Goal: Task Accomplishment & Management: Use online tool/utility

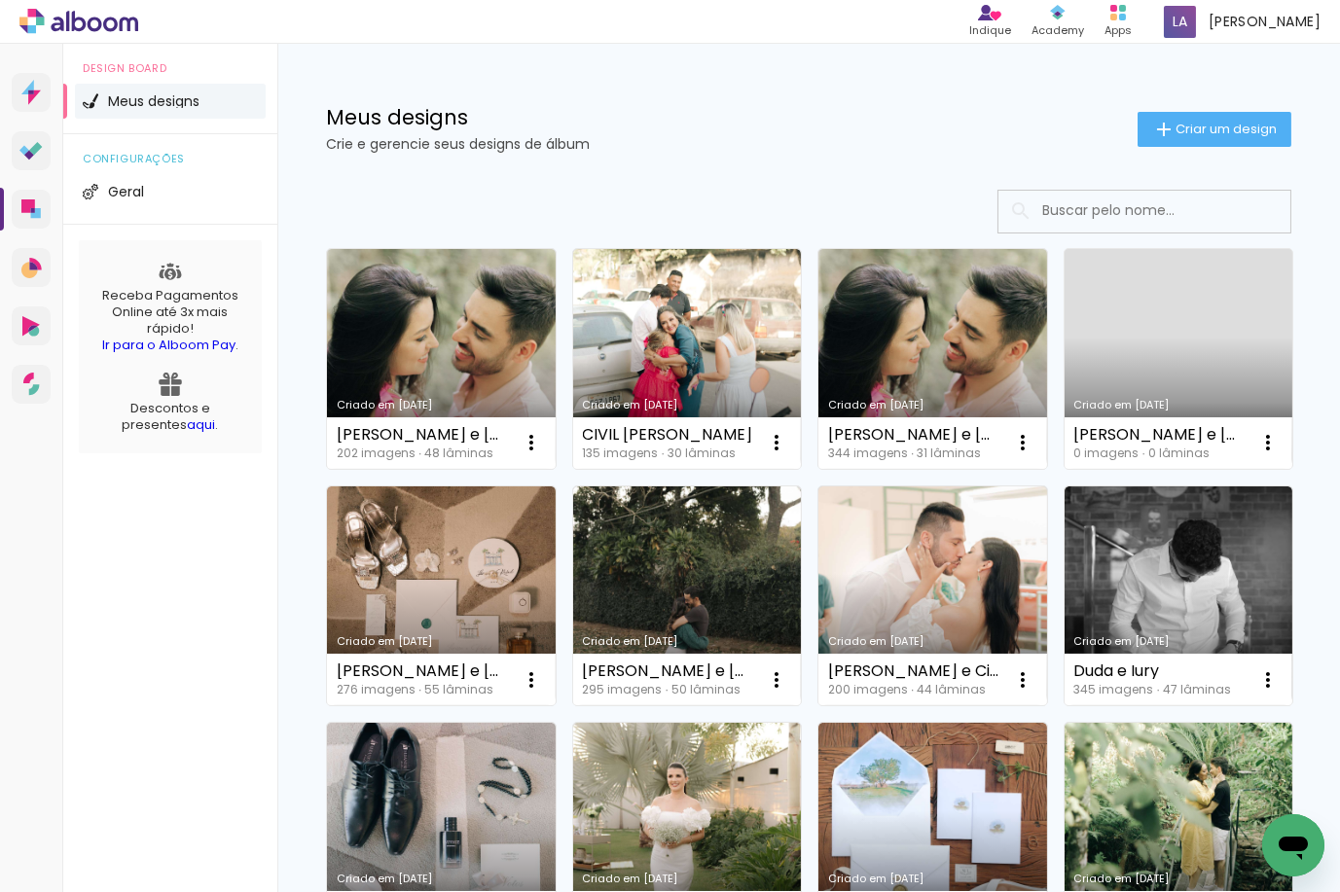
scroll to position [233, 0]
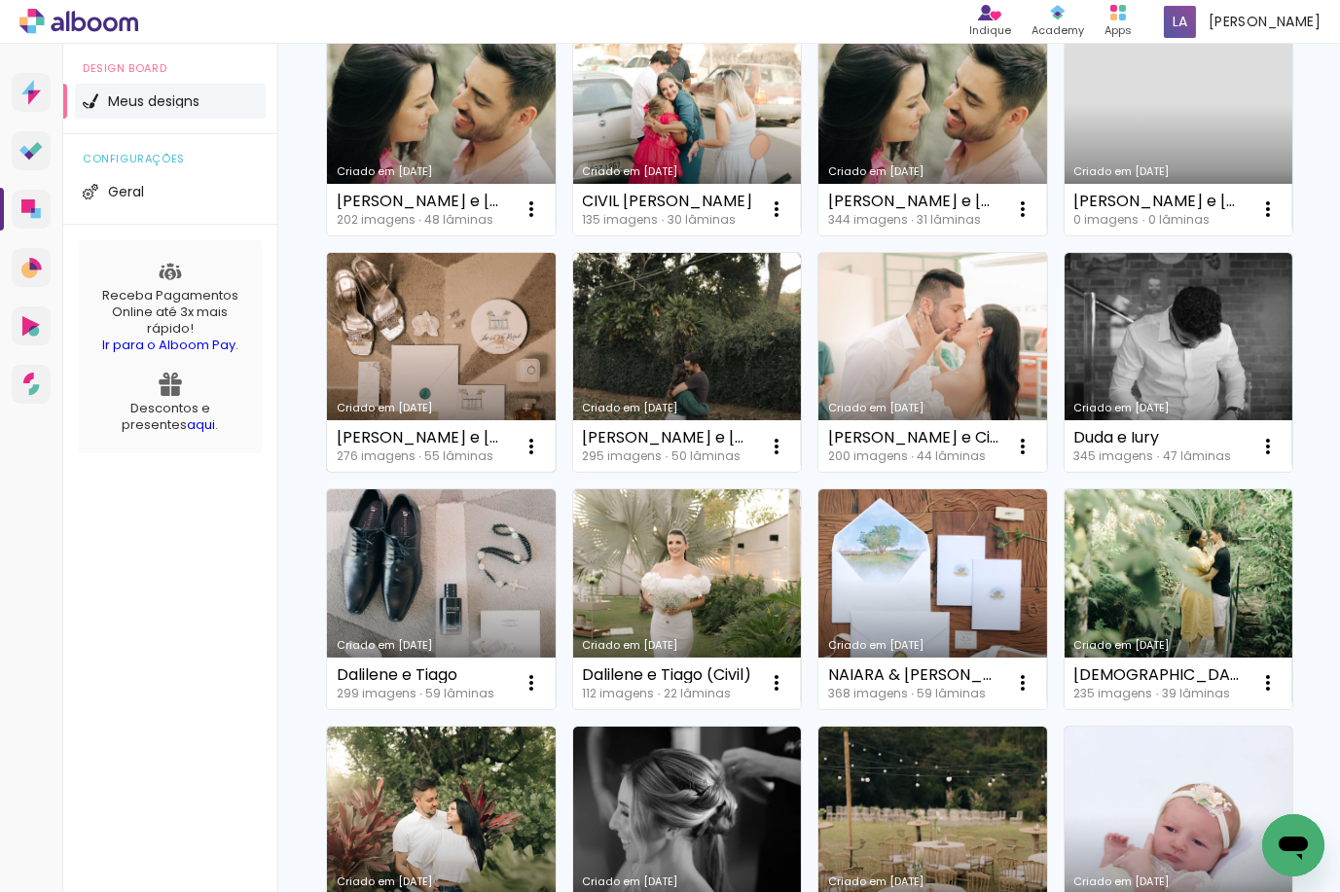
click at [555, 266] on link "Criado em [DATE]" at bounding box center [441, 363] width 229 height 220
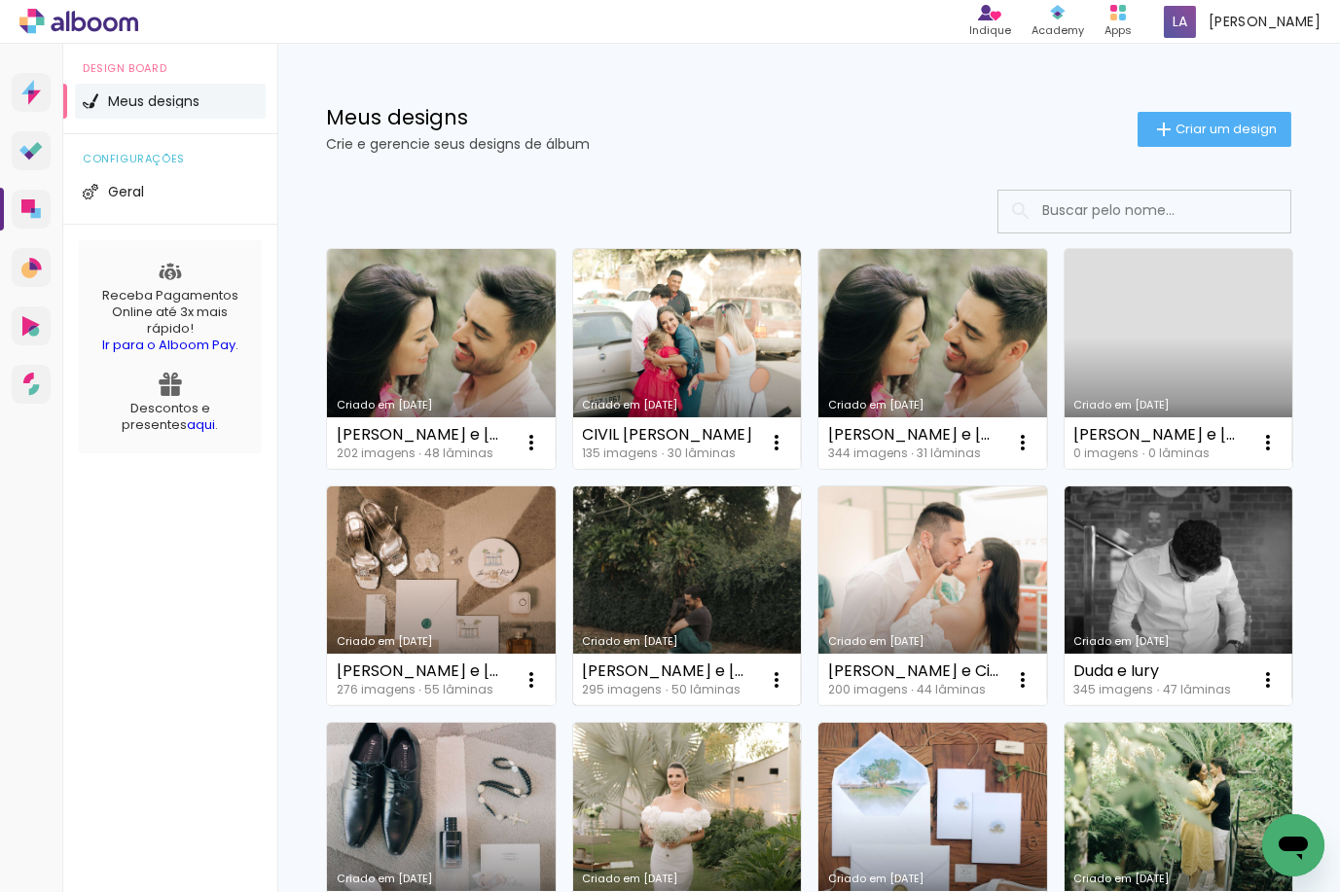
click at [802, 548] on link "Criado em [DATE]" at bounding box center [687, 596] width 229 height 220
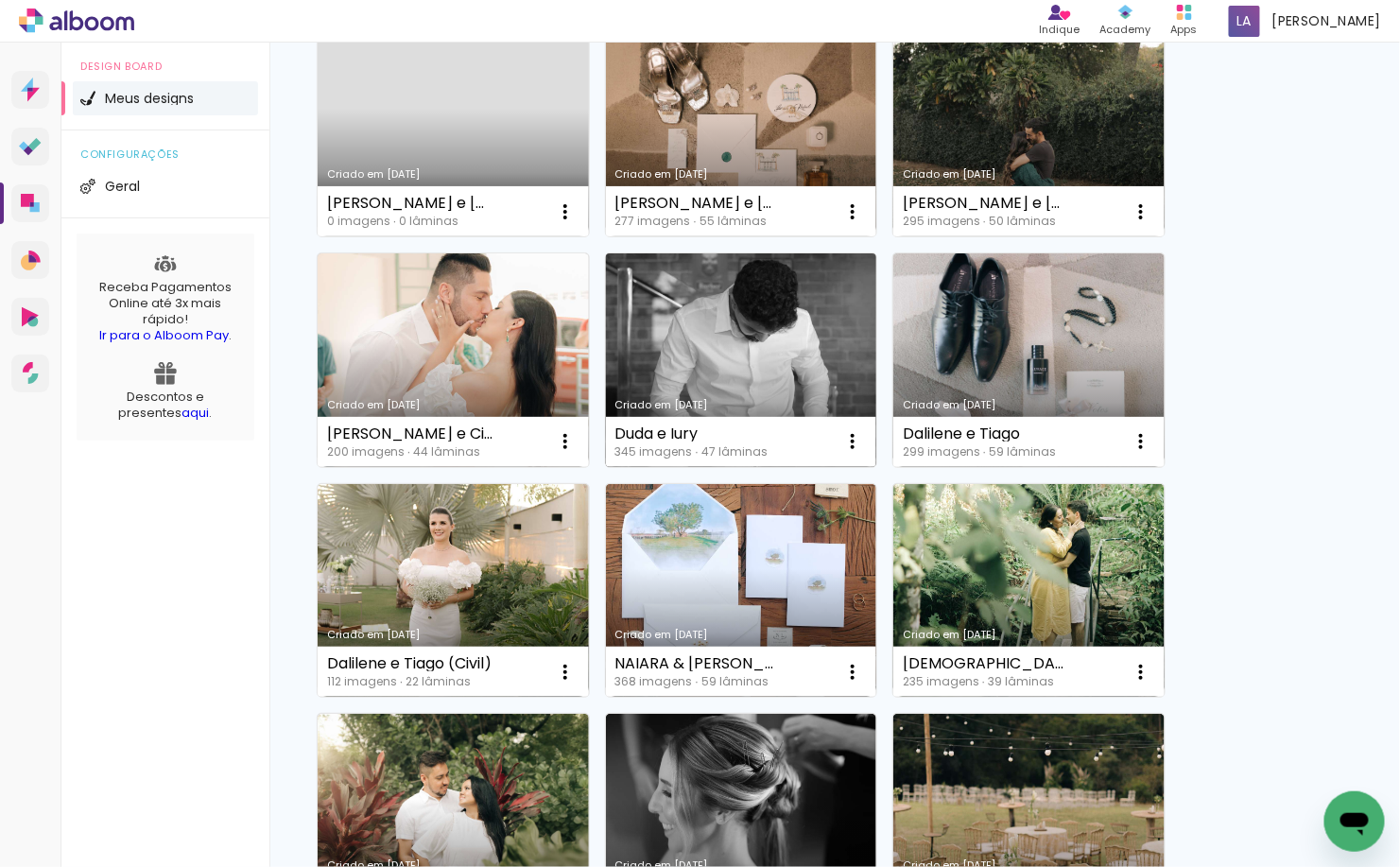
scroll to position [454, 0]
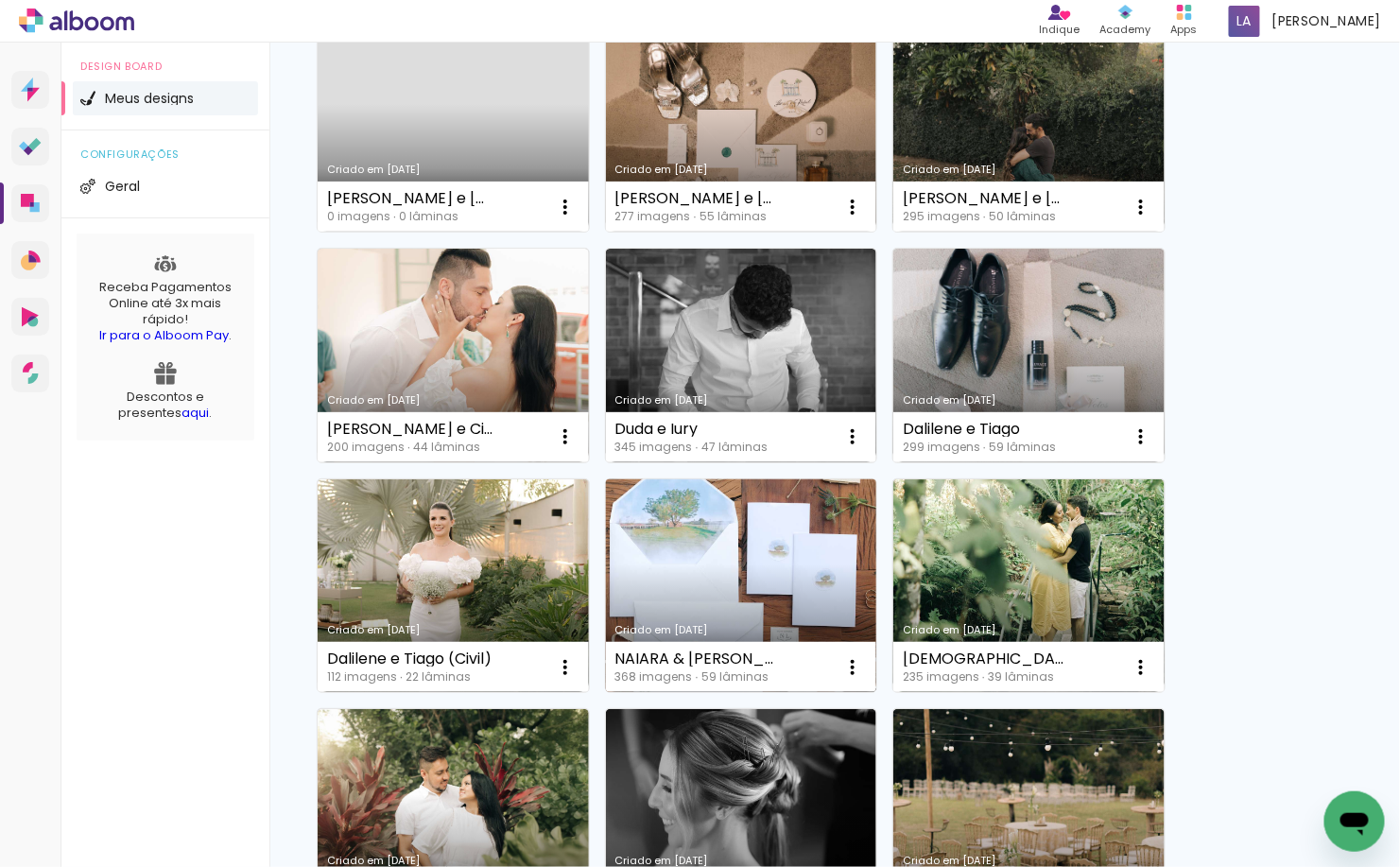
click at [799, 522] on link "Criado em [DATE]" at bounding box center [741, 586] width 271 height 214
